Goal: Task Accomplishment & Management: Manage account settings

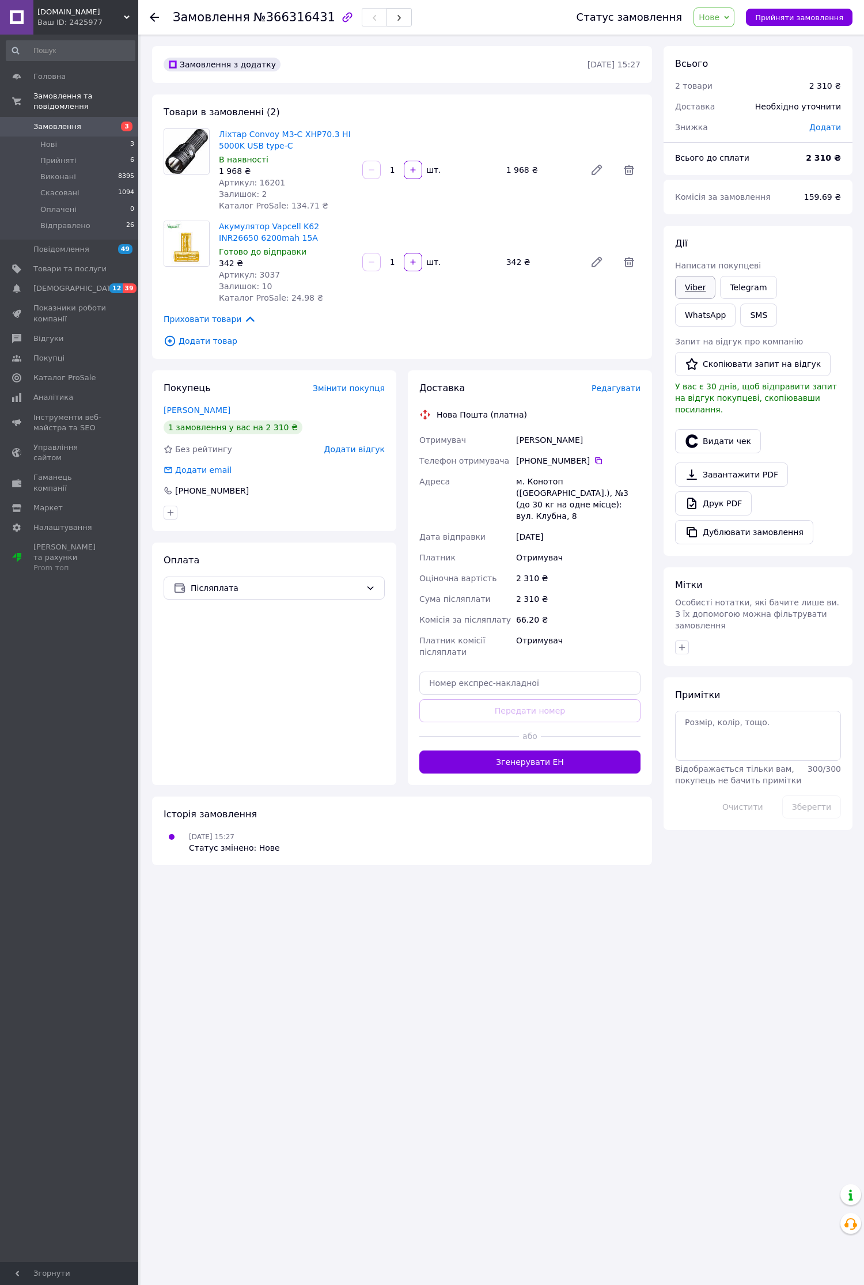
click at [695, 278] on link "Viber" at bounding box center [695, 287] width 40 height 23
click at [215, 410] on link "[PERSON_NAME]" at bounding box center [197, 409] width 67 height 9
drag, startPoint x: 351, startPoint y: 135, endPoint x: 219, endPoint y: 136, distance: 131.9
click at [219, 136] on span "Ліхтар Convoy M3-C XHP70.3 HI 5000K USB type-C" at bounding box center [286, 139] width 134 height 23
copy link "Ліхтар Convoy M3-C XHP70.3 HI"
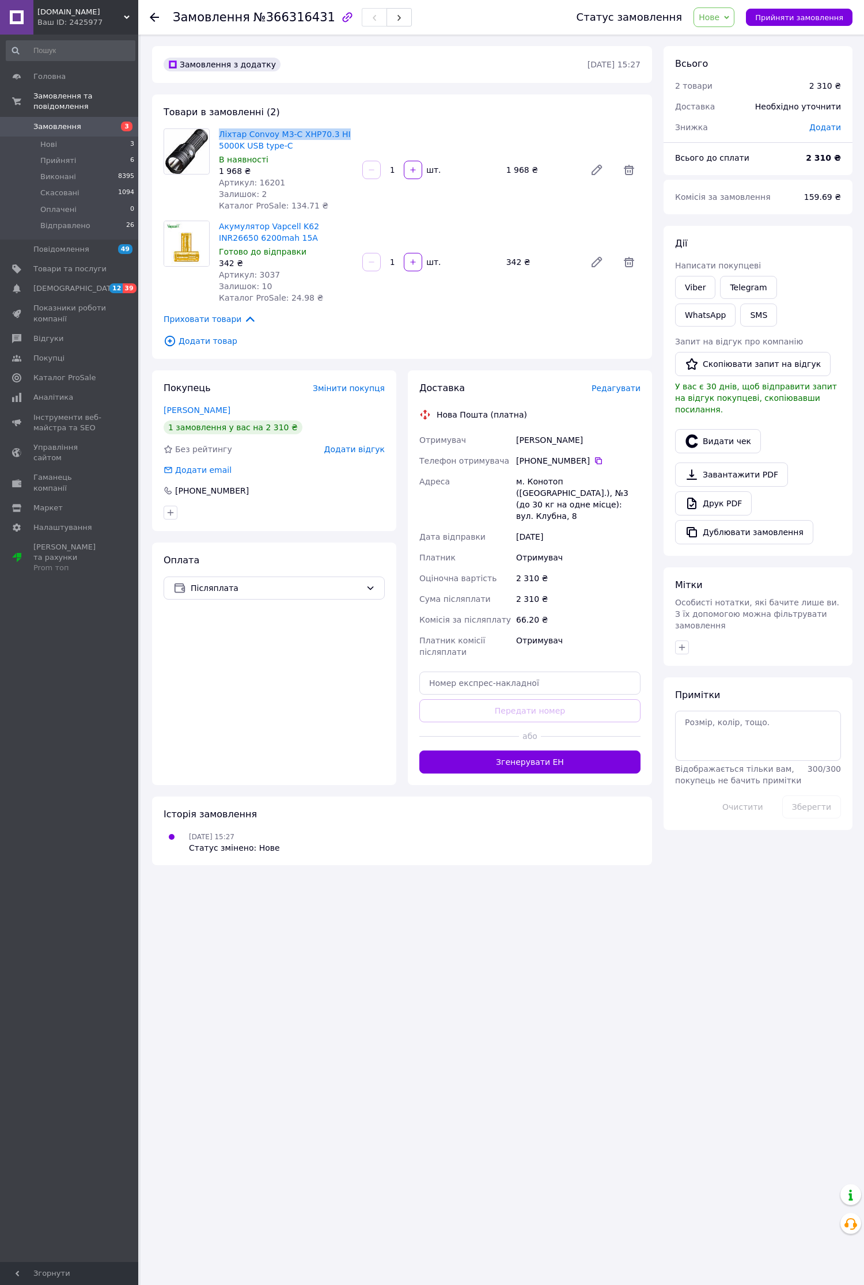
click at [59, 122] on span "Замовлення" at bounding box center [57, 127] width 48 height 10
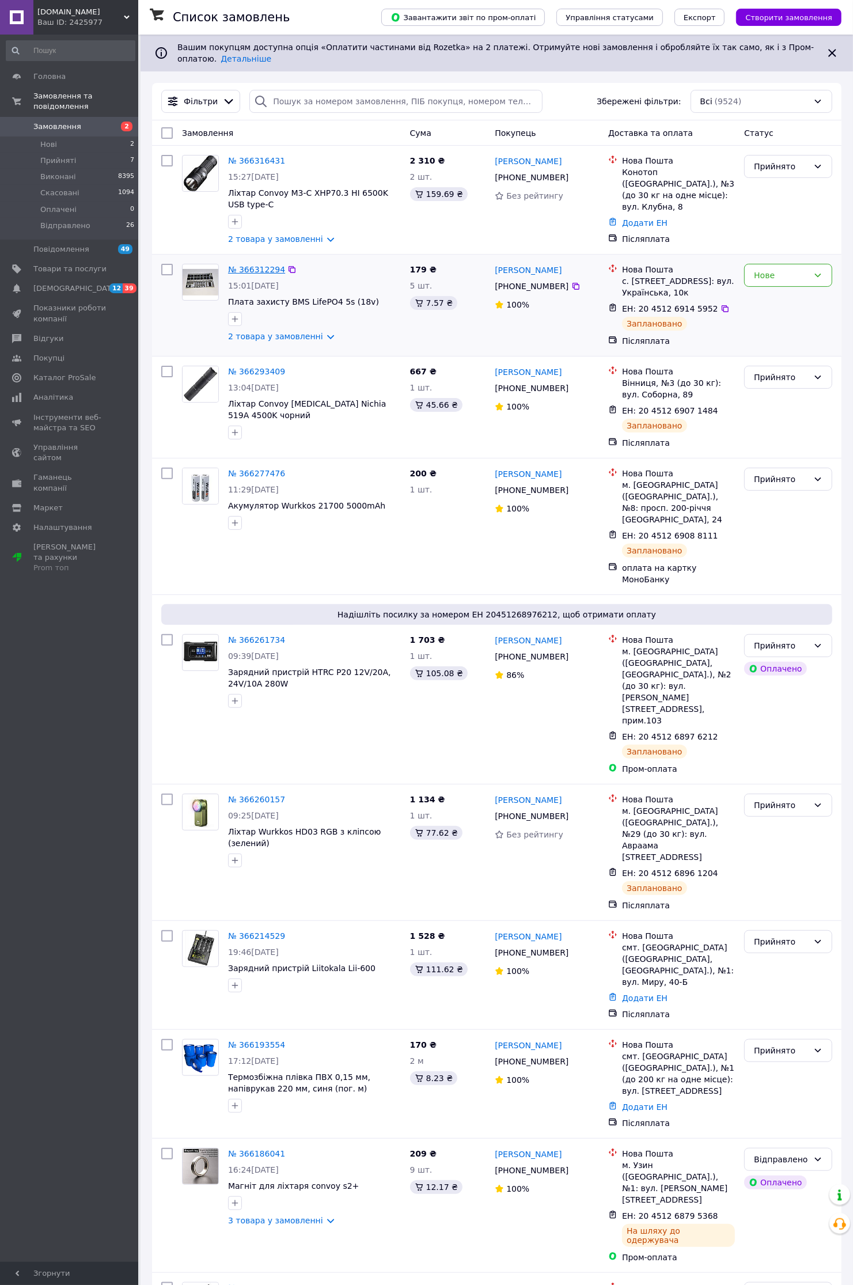
click at [252, 265] on link "№ 366312294" at bounding box center [256, 269] width 57 height 9
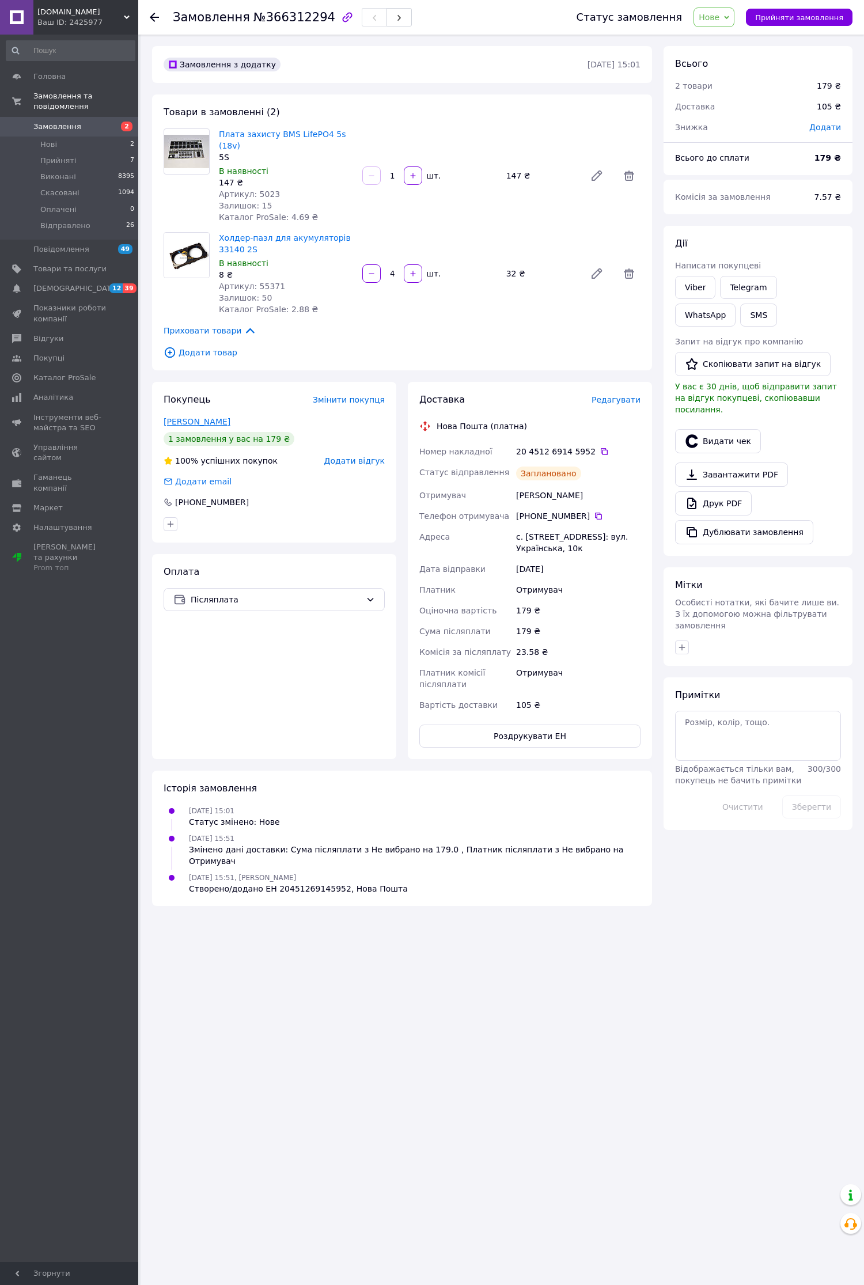
click at [214, 417] on link "Обушак Дмитро" at bounding box center [197, 421] width 67 height 9
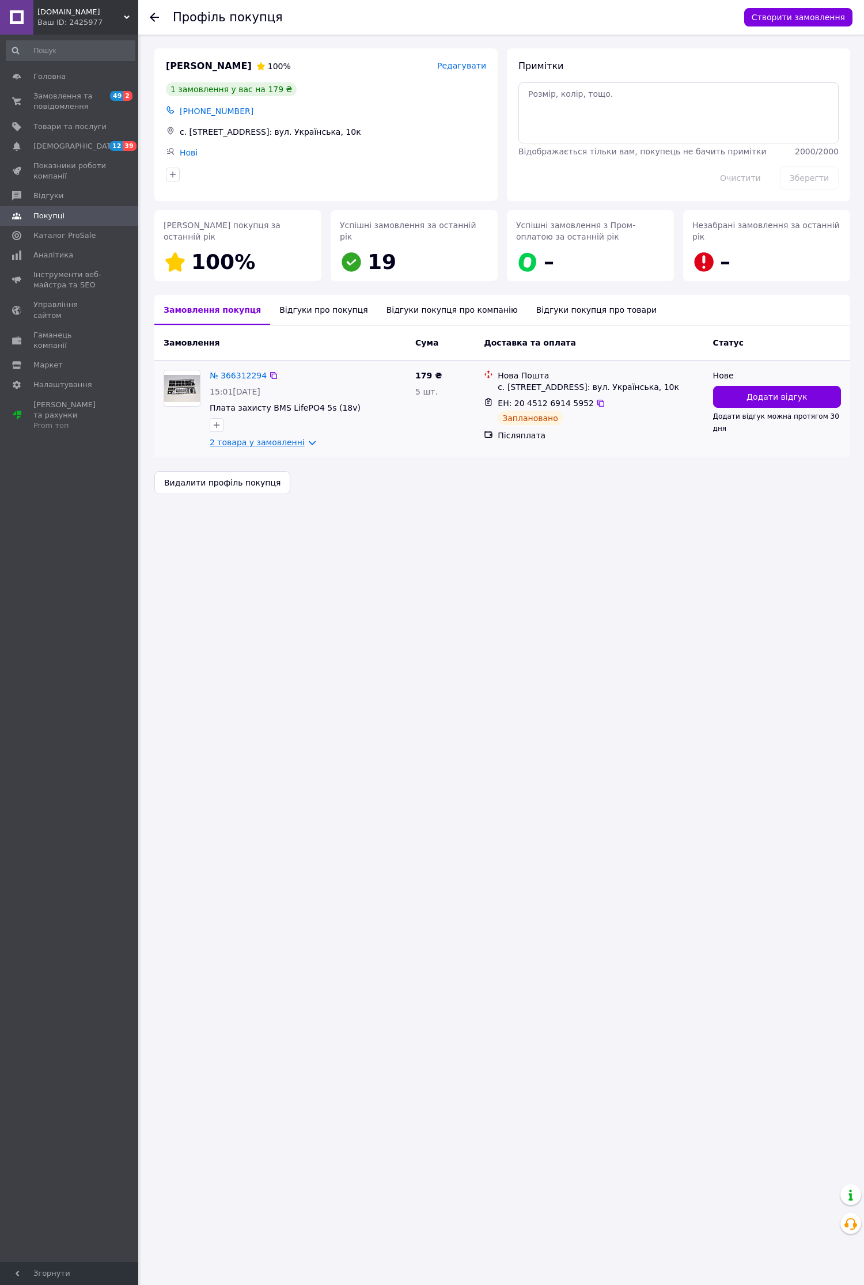
click at [298, 445] on link "2 товара у замовленні" at bounding box center [257, 442] width 95 height 9
click at [364, 616] on div "Профіль покупця Створити замовлення Обушак Дмитро 100% Редагувати 1 замовлення …" at bounding box center [502, 642] width 723 height 1285
click at [302, 442] on link "2 товара у замовленні" at bounding box center [257, 442] width 95 height 9
click at [356, 602] on div "Профіль покупця Створити замовлення Обушак Дмитро 100% Редагувати 1 замовлення …" at bounding box center [502, 642] width 723 height 1285
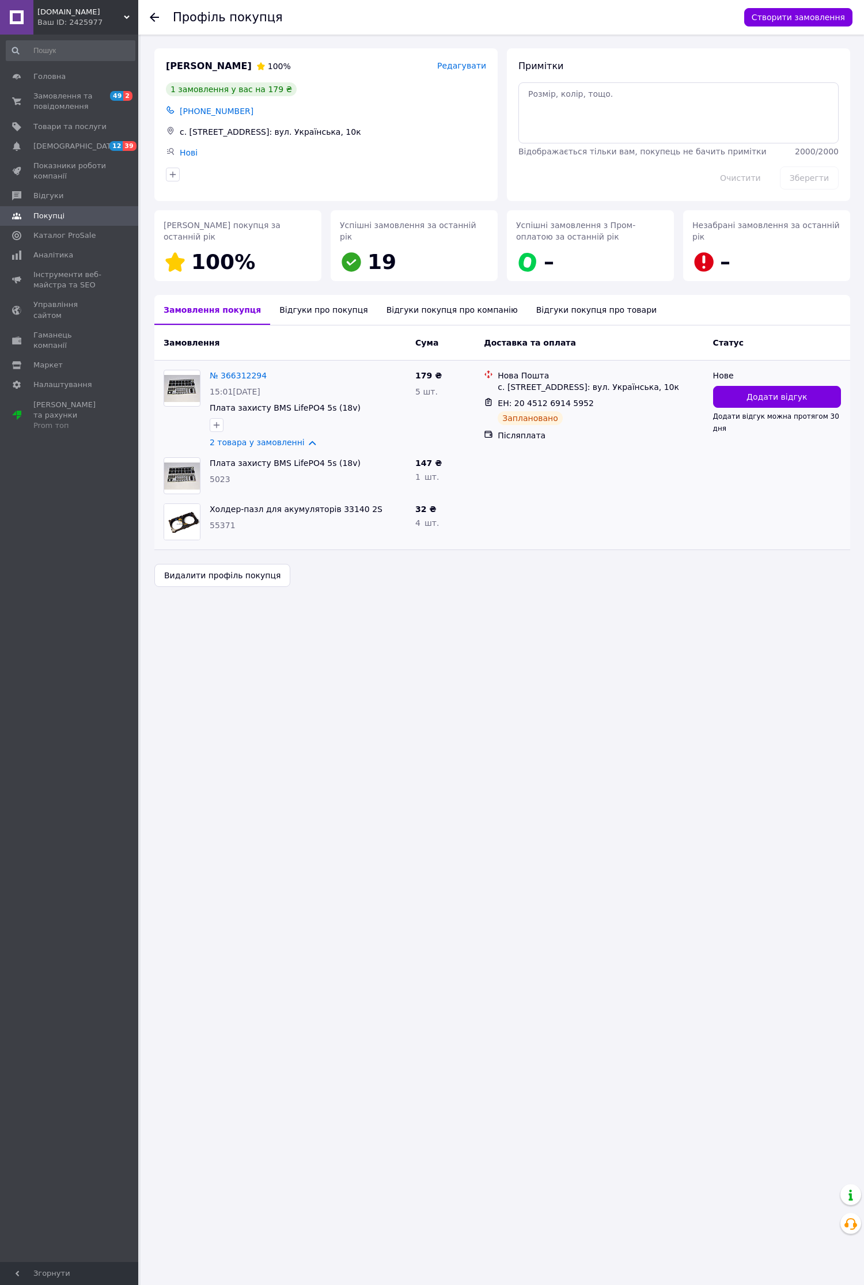
click at [473, 678] on div "Профіль покупця Створити замовлення Обушак Дмитро 100% Редагувати 1 замовлення …" at bounding box center [502, 642] width 723 height 1285
click at [301, 446] on link "2 товара у замовленні" at bounding box center [257, 442] width 95 height 9
click at [240, 374] on link "№ 366312294" at bounding box center [238, 375] width 57 height 9
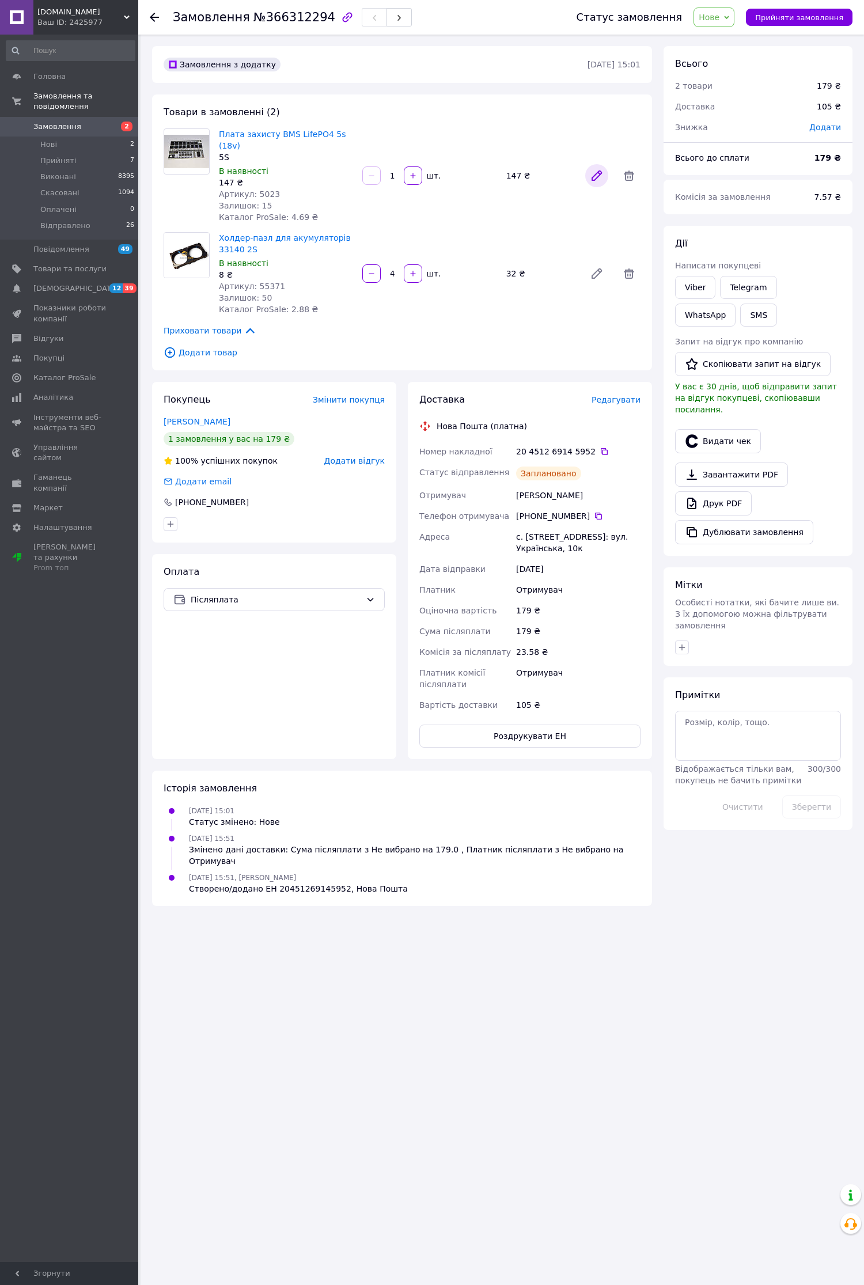
click at [600, 171] on icon at bounding box center [596, 175] width 9 height 9
